Goal: Contribute content: Contribute content

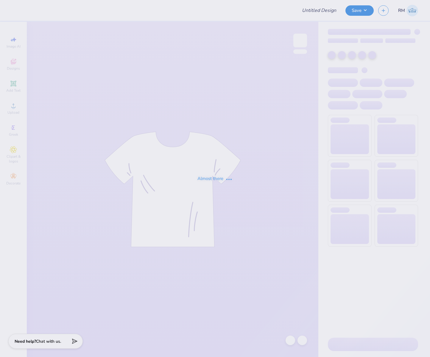
type input "Merch"
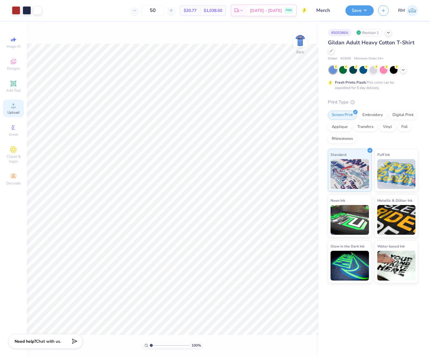
click at [16, 110] on span "Upload" at bounding box center [13, 112] width 12 height 5
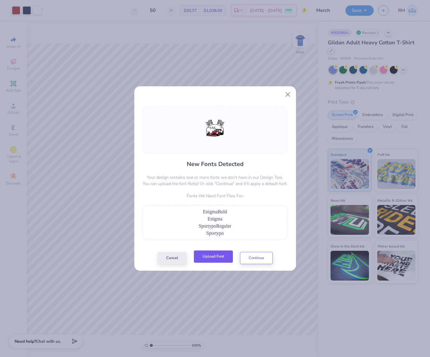
click at [225, 257] on button "Upload Font" at bounding box center [213, 257] width 39 height 12
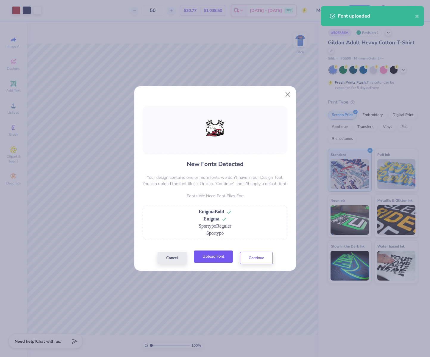
click at [218, 259] on button "Upload Font" at bounding box center [213, 257] width 39 height 12
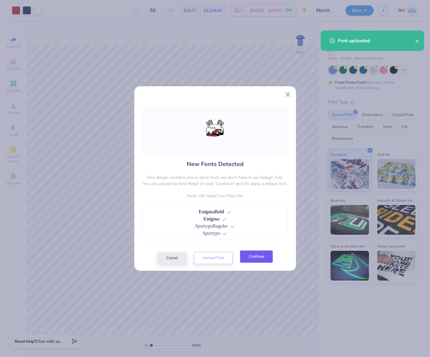
click at [254, 256] on button "Continue" at bounding box center [256, 257] width 33 height 12
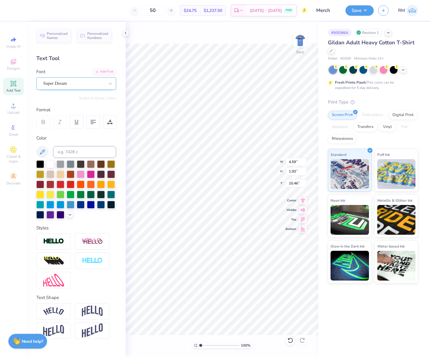
click at [89, 82] on div "Super Dream" at bounding box center [74, 83] width 62 height 9
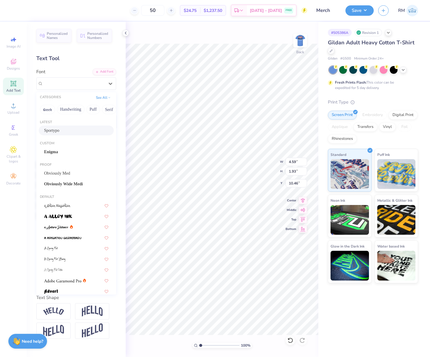
click at [79, 132] on div "Sportypo" at bounding box center [76, 130] width 64 height 6
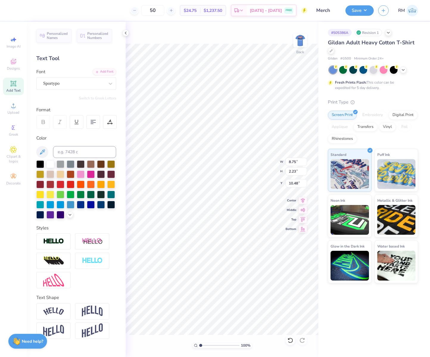
type input "8.75"
type input "2.23"
type input "10.48"
type input "8.03"
type input "0.96"
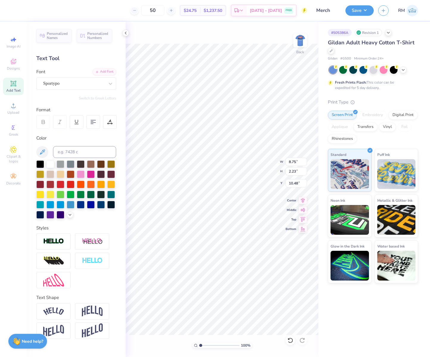
type input "19.27"
click at [93, 85] on div "Super Dream" at bounding box center [74, 83] width 62 height 9
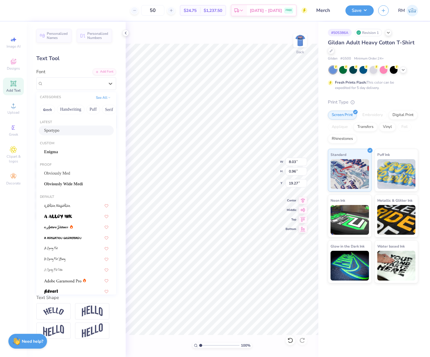
click at [81, 130] on div "Sportypo" at bounding box center [76, 130] width 64 height 6
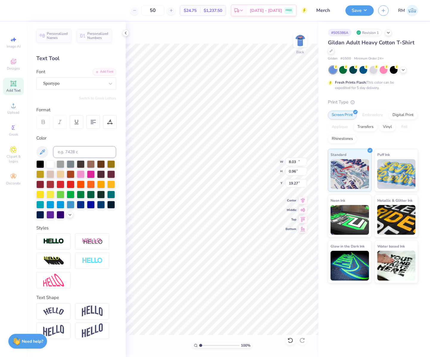
type input "13.59"
type input "1.08"
type input "19.29"
click at [82, 82] on div "Super Dream" at bounding box center [74, 83] width 62 height 9
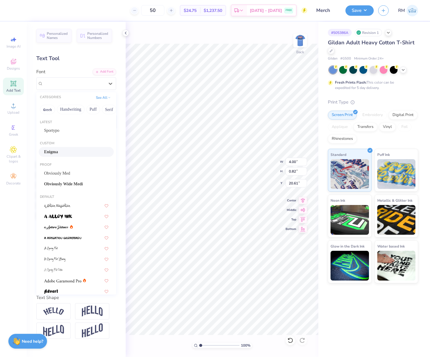
click at [79, 148] on div "Enigma" at bounding box center [76, 152] width 75 height 10
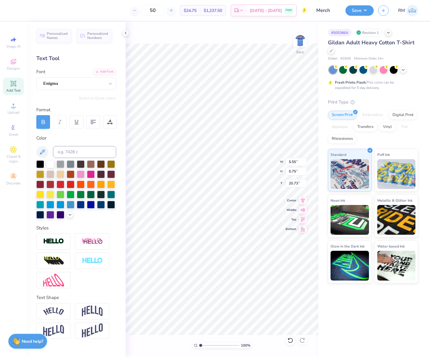
type input "5.55"
type input "0.75"
type input "20.73"
type input "9.89"
type input "10.48"
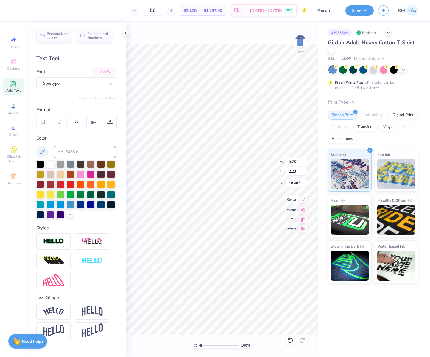
click at [303, 198] on icon at bounding box center [303, 199] width 4 height 5
click at [304, 203] on icon at bounding box center [302, 199] width 8 height 7
click at [301, 200] on icon at bounding box center [302, 199] width 8 height 7
click at [15, 10] on div at bounding box center [16, 10] width 8 height 8
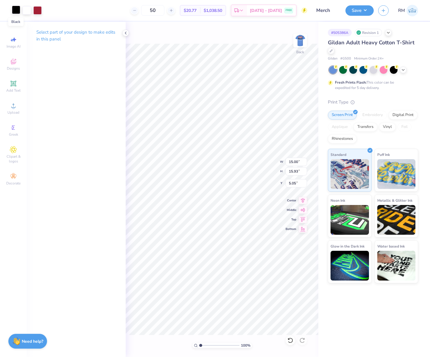
click at [15, 11] on div at bounding box center [16, 10] width 8 height 8
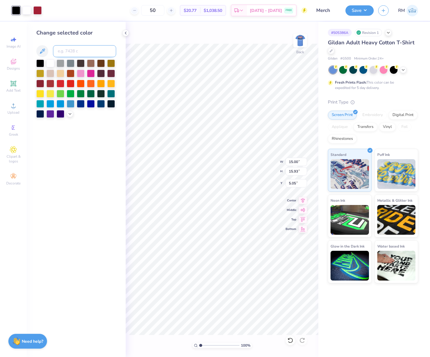
click at [73, 49] on input at bounding box center [84, 51] width 63 height 12
type input "533"
click at [295, 161] on input "15.00" at bounding box center [295, 162] width 21 height 8
type input "3.50"
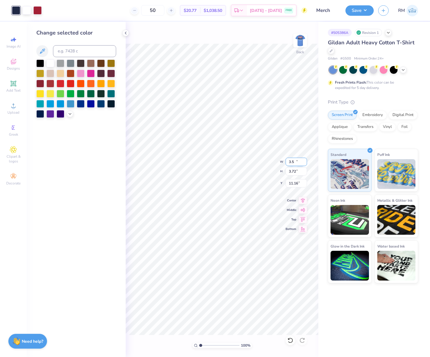
type input "3.72"
click at [292, 182] on input "4.54" at bounding box center [295, 183] width 21 height 8
type input "3.00"
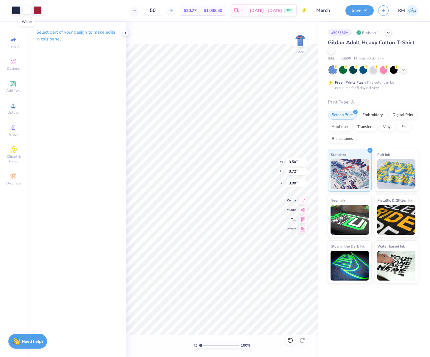
click at [28, 9] on div at bounding box center [27, 10] width 8 height 8
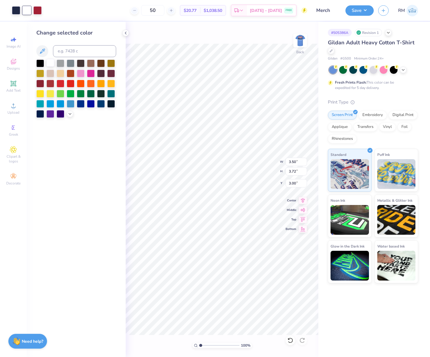
click at [51, 64] on div at bounding box center [50, 63] width 8 height 8
click at [299, 43] on img at bounding box center [300, 41] width 24 height 24
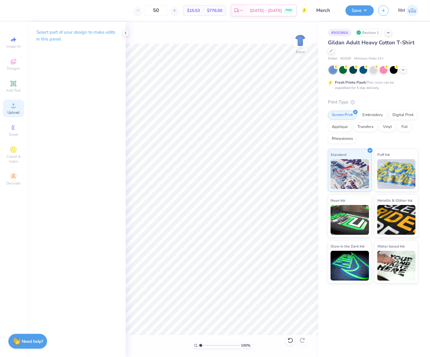
click at [12, 110] on span "Upload" at bounding box center [13, 112] width 12 height 5
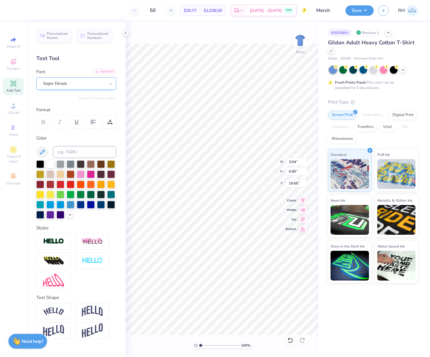
click at [66, 80] on div "Super Dream" at bounding box center [74, 83] width 62 height 9
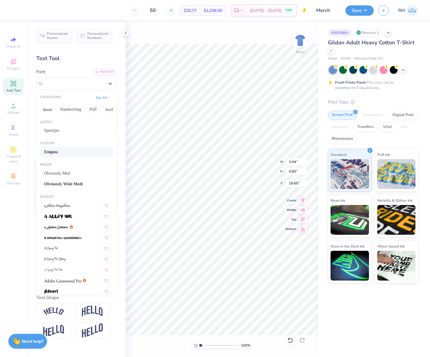
click at [81, 153] on div "Enigma" at bounding box center [76, 152] width 64 height 6
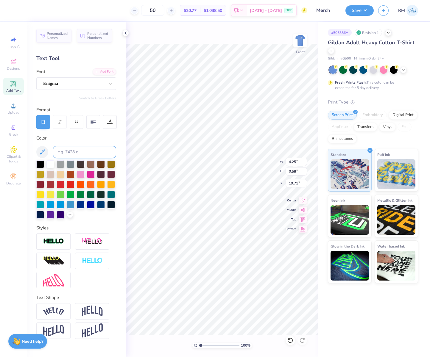
type input "4.25"
type input "0.58"
type input "19.71"
click at [302, 200] on icon at bounding box center [303, 199] width 4 height 5
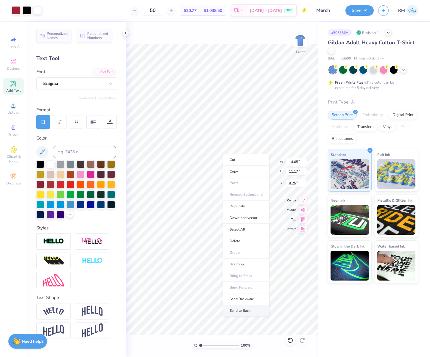
click at [250, 312] on li "Send to Back" at bounding box center [246, 311] width 47 height 12
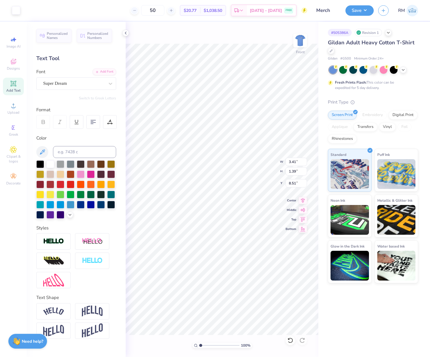
type input "3.41"
type input "1.39"
type input "8.51"
click at [82, 80] on div at bounding box center [73, 83] width 61 height 8
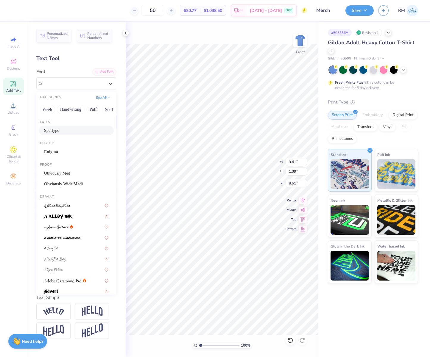
click at [83, 128] on div "Sportypo" at bounding box center [76, 130] width 64 height 6
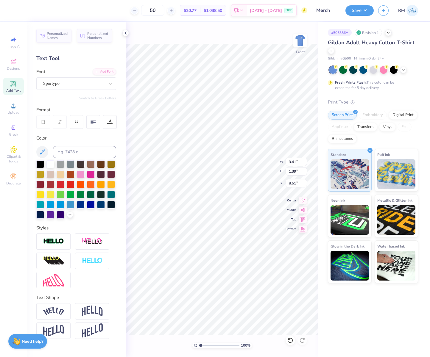
type input "6.49"
type input "1.66"
click at [303, 200] on icon at bounding box center [302, 199] width 8 height 7
click at [79, 82] on div "Sportypo" at bounding box center [74, 83] width 62 height 9
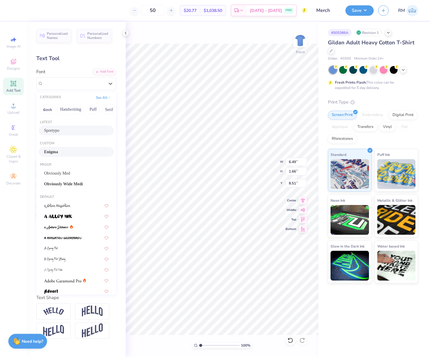
click at [71, 154] on div "Enigma" at bounding box center [76, 152] width 64 height 6
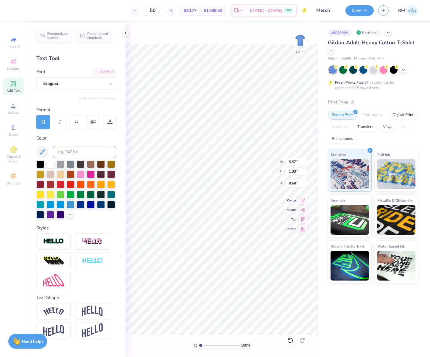
type input "5.57"
type input "1.33"
type input "8.68"
click at [302, 202] on icon at bounding box center [302, 199] width 8 height 7
click at [93, 83] on div "Enigma" at bounding box center [74, 83] width 62 height 9
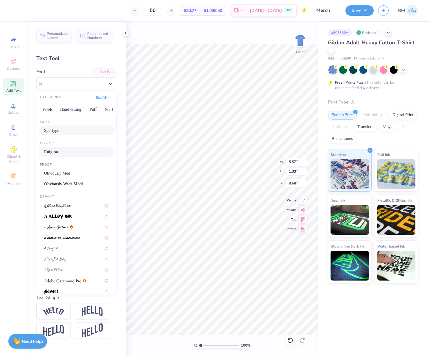
click at [78, 127] on div "Sportypo" at bounding box center [76, 130] width 64 height 6
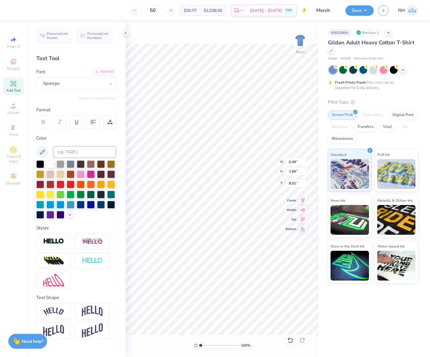
type input "6.49"
type input "1.66"
type input "8.51"
click at [303, 201] on icon at bounding box center [303, 199] width 4 height 5
type input "8.25"
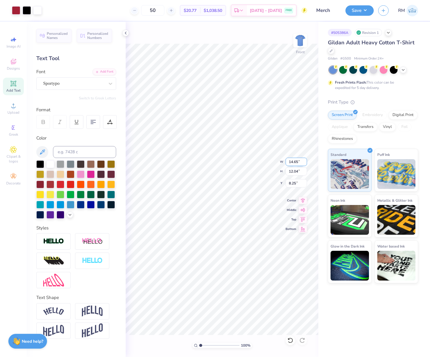
click at [295, 162] on input "14.65" at bounding box center [295, 162] width 21 height 8
type input "12.00"
type input "9.86"
click at [290, 185] on input "9.34" at bounding box center [295, 183] width 21 height 8
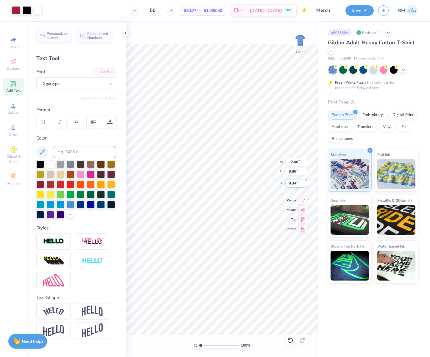
click at [290, 185] on input "9.34" at bounding box center [295, 183] width 21 height 8
type input "3.00"
click at [27, 12] on div at bounding box center [27, 10] width 8 height 8
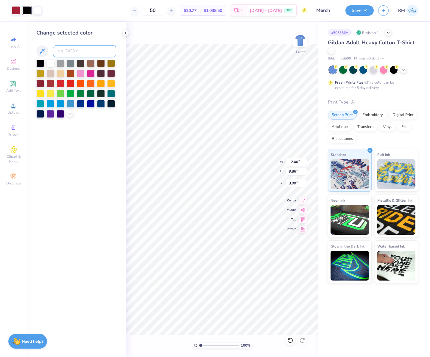
click at [80, 55] on input at bounding box center [84, 51] width 63 height 12
type input "533"
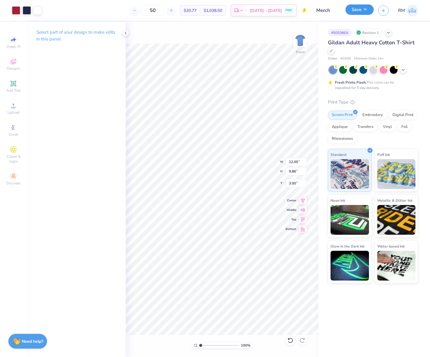
click at [361, 10] on button "Save" at bounding box center [359, 9] width 28 height 10
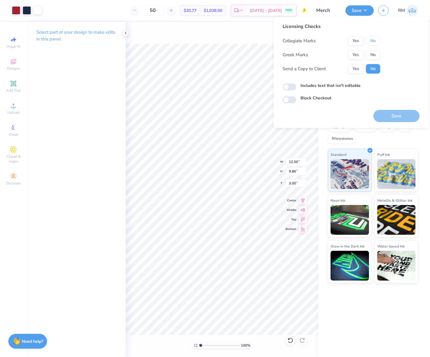
click at [376, 43] on button "No" at bounding box center [373, 41] width 14 height 10
click at [359, 53] on button "Yes" at bounding box center [355, 55] width 15 height 10
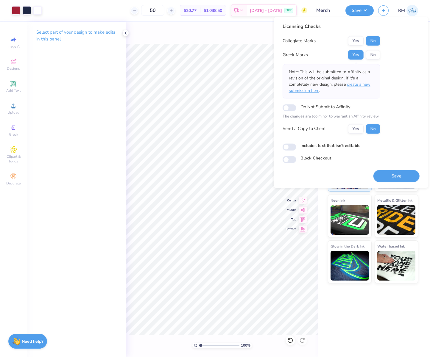
click at [360, 83] on span "create a new submission here" at bounding box center [330, 88] width 82 height 12
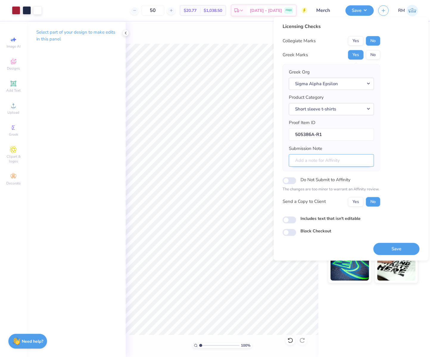
click at [350, 158] on input "Submission Note" at bounding box center [331, 160] width 85 height 13
type input "Rush"
click at [389, 253] on button "Save" at bounding box center [396, 249] width 46 height 12
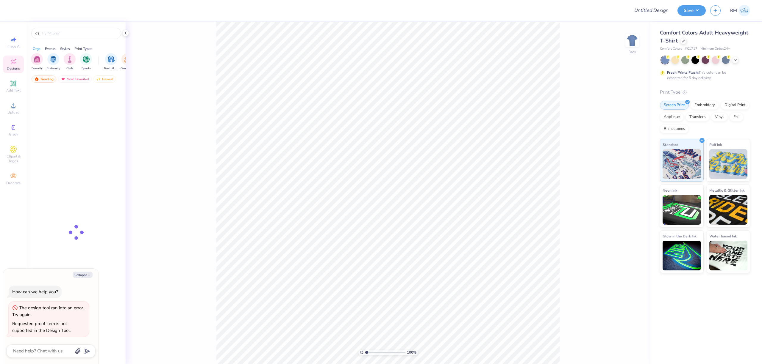
type textarea "x"
